Goal: Information Seeking & Learning: Learn about a topic

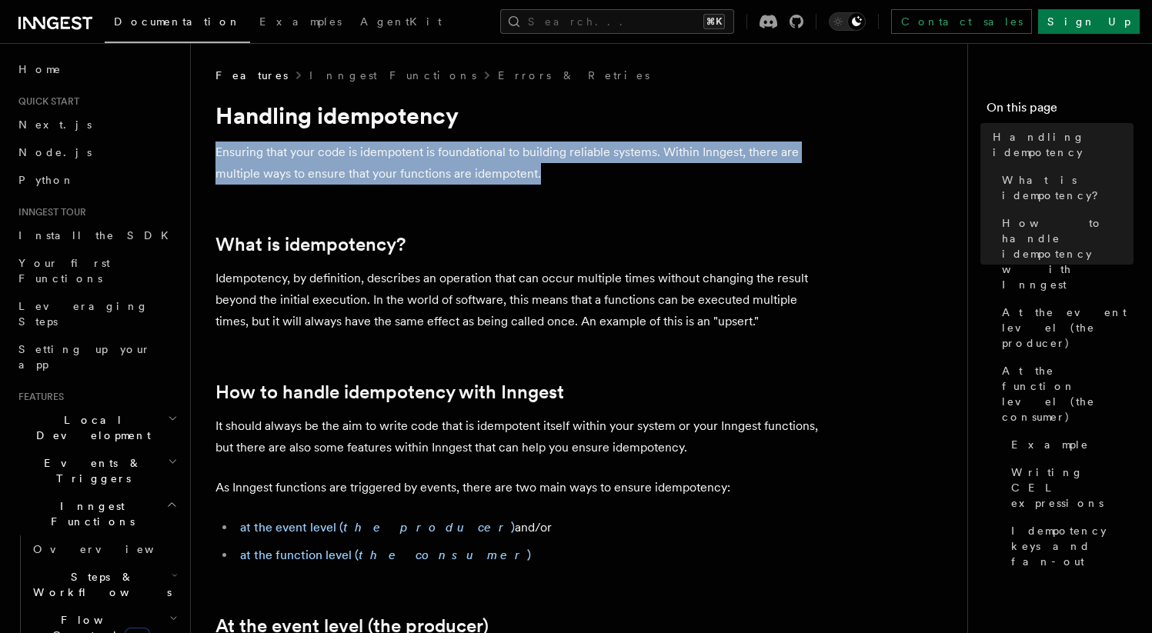
drag, startPoint x: 209, startPoint y: 147, endPoint x: 582, endPoint y: 173, distance: 374.1
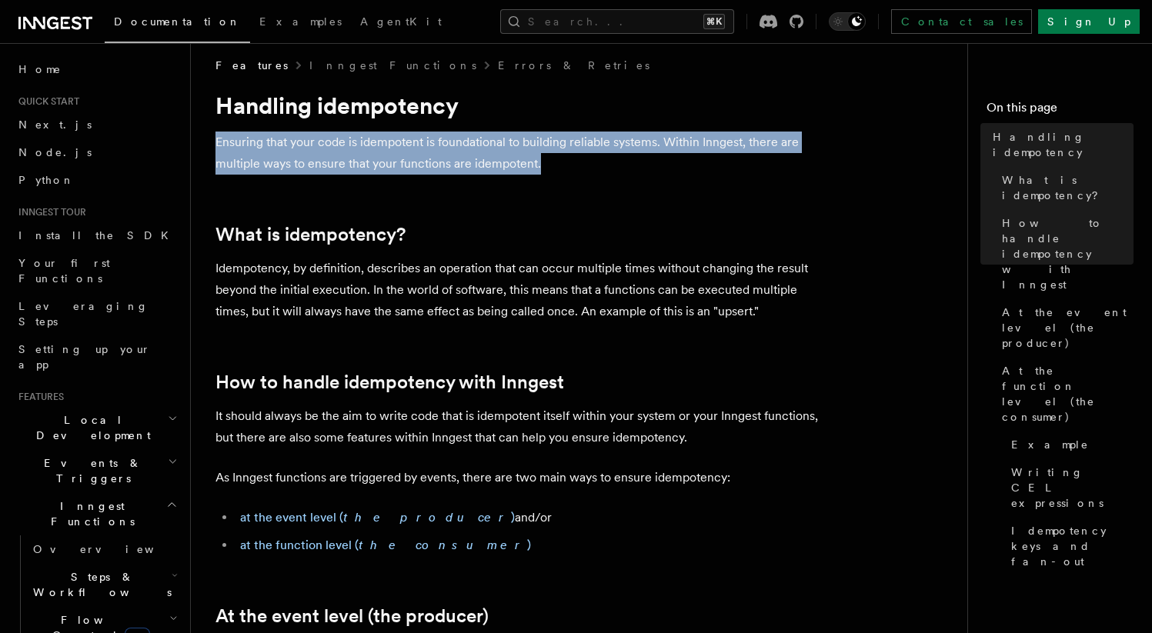
scroll to position [20, 0]
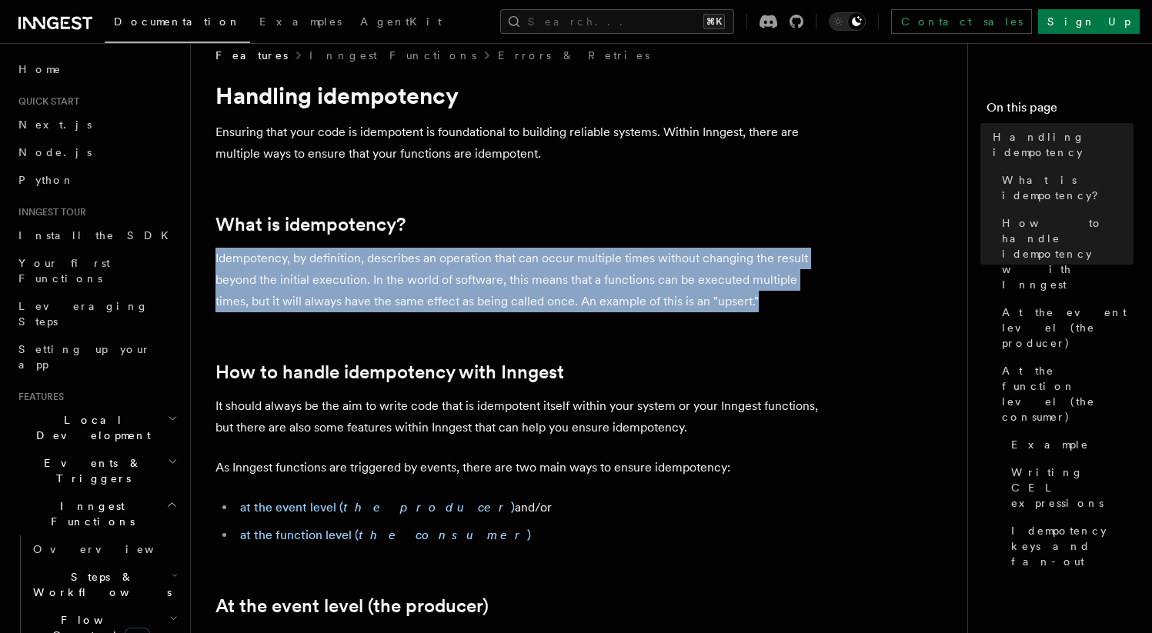
drag, startPoint x: 223, startPoint y: 257, endPoint x: 823, endPoint y: 299, distance: 601.7
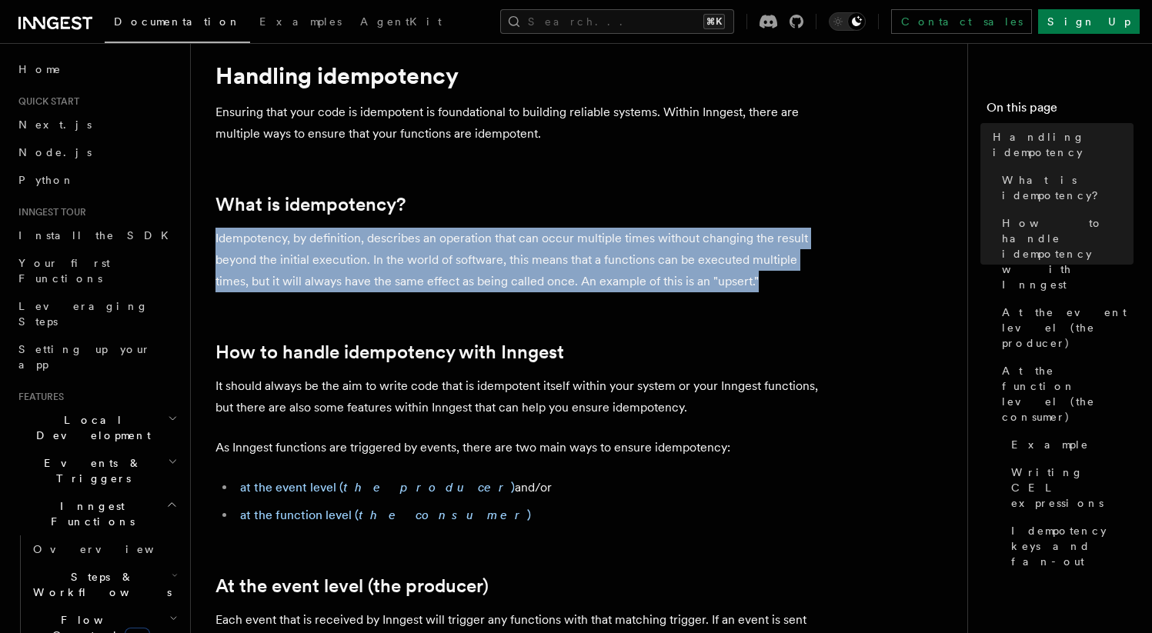
scroll to position [89, 0]
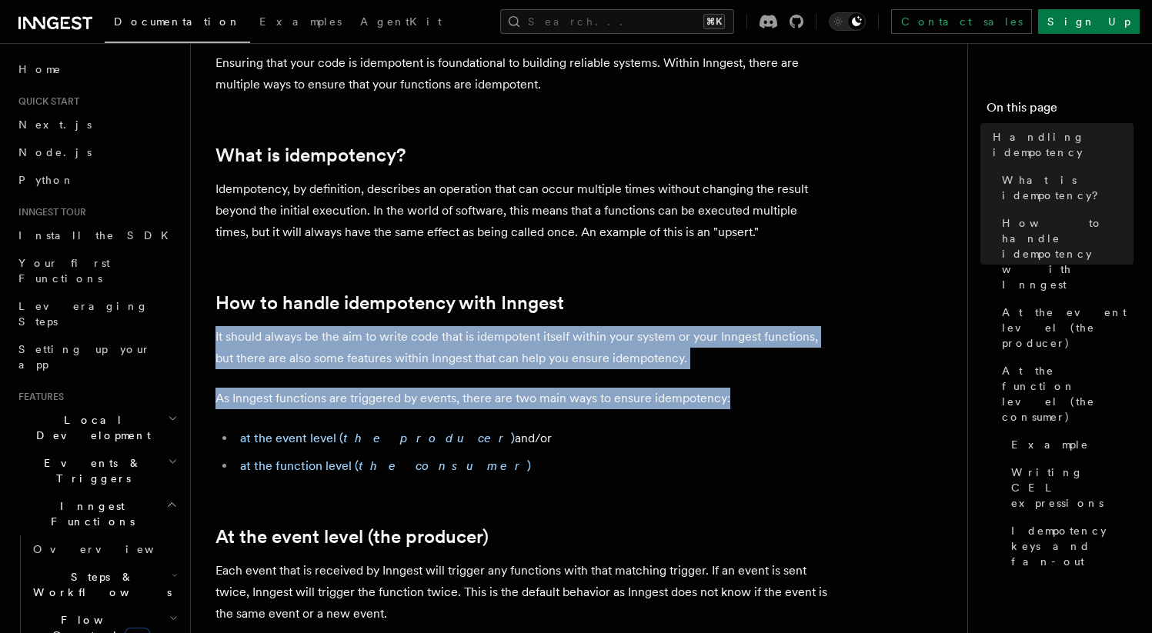
drag, startPoint x: 212, startPoint y: 339, endPoint x: 732, endPoint y: 399, distance: 522.8
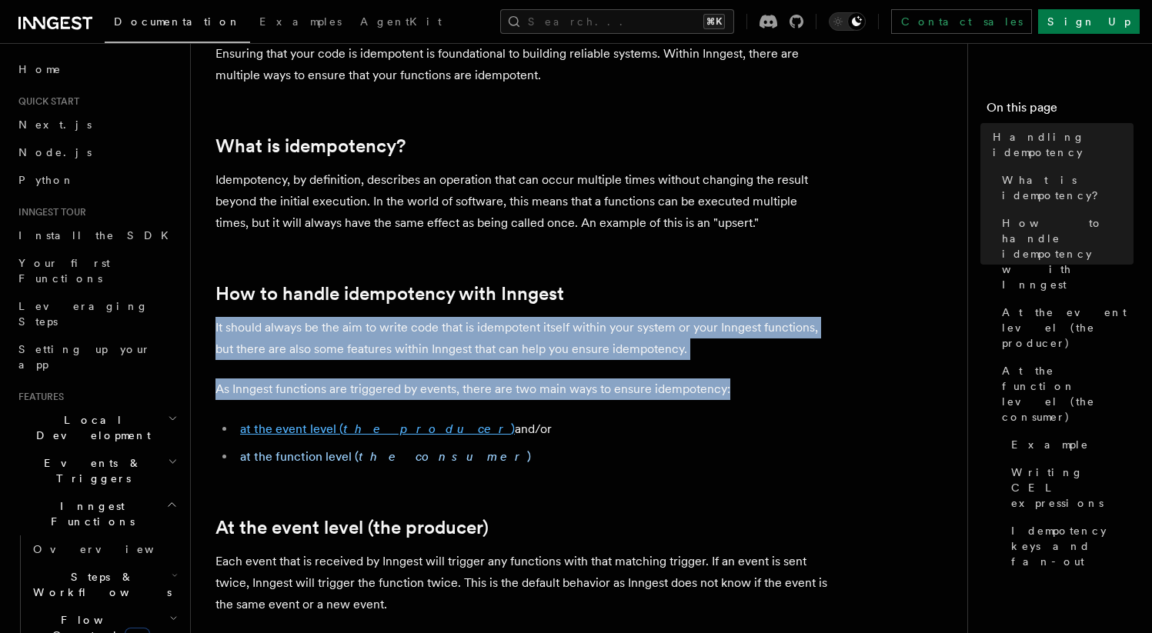
click at [371, 430] on em "the producer" at bounding box center [427, 429] width 168 height 15
